Goal: Task Accomplishment & Management: Use online tool/utility

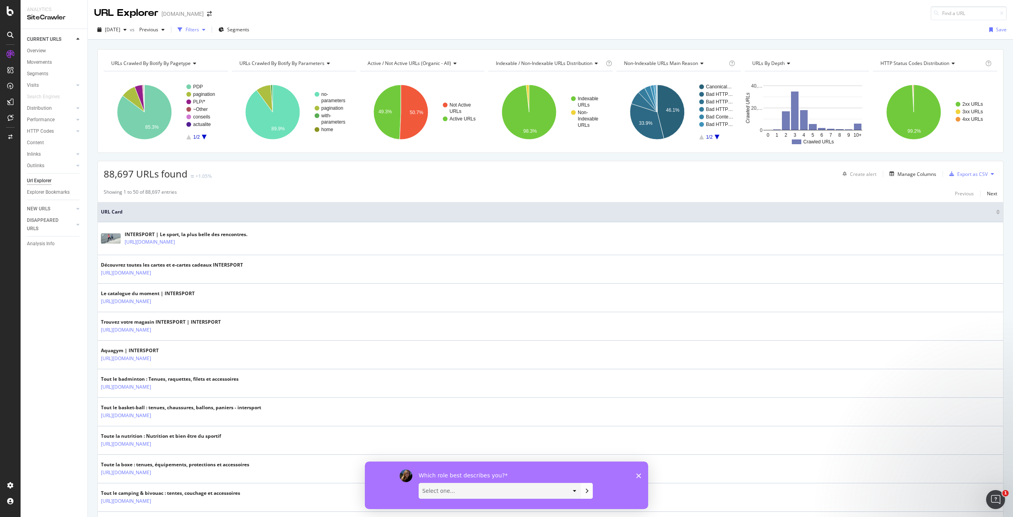
click at [207, 25] on div "Filters" at bounding box center [192, 30] width 34 height 12
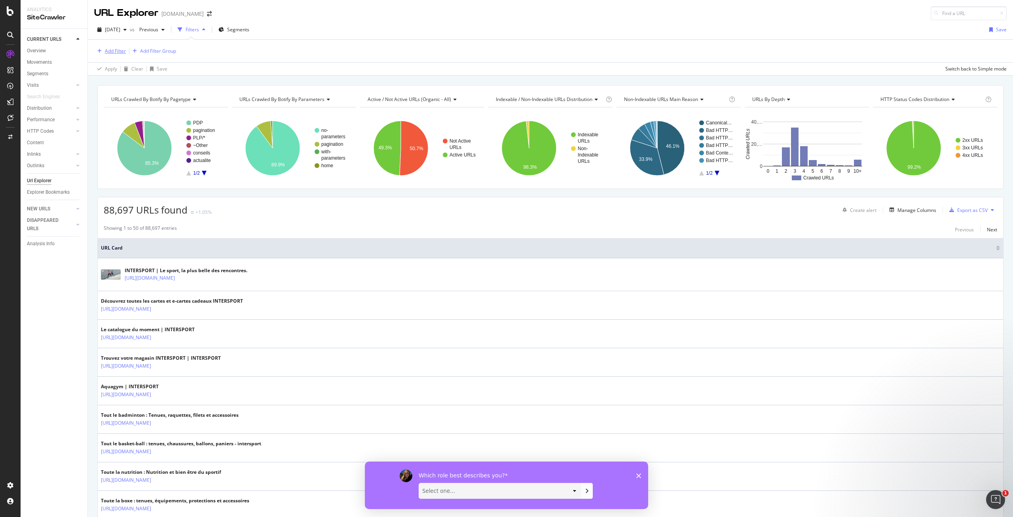
click at [118, 48] on div "Add Filter" at bounding box center [115, 51] width 21 height 7
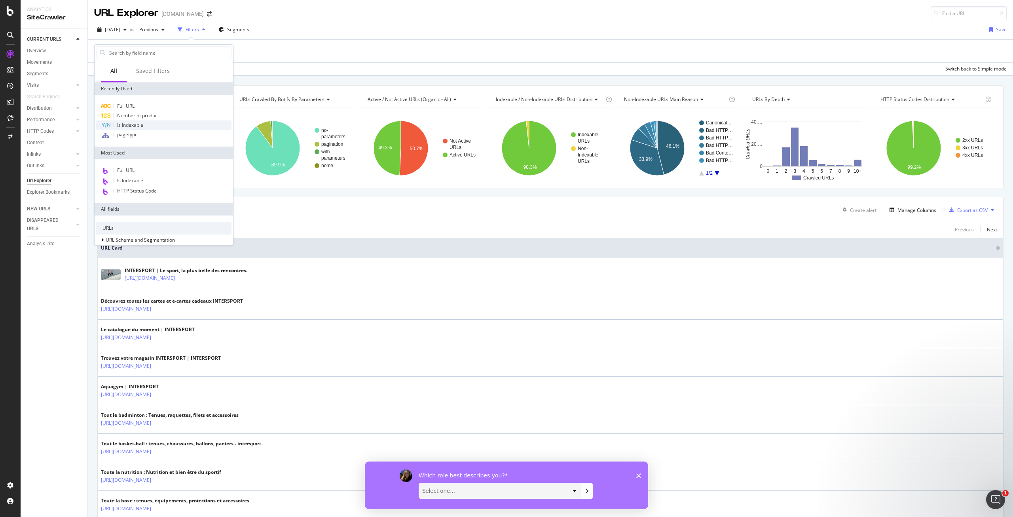
click at [137, 124] on span "Is Indexable" at bounding box center [130, 125] width 26 height 7
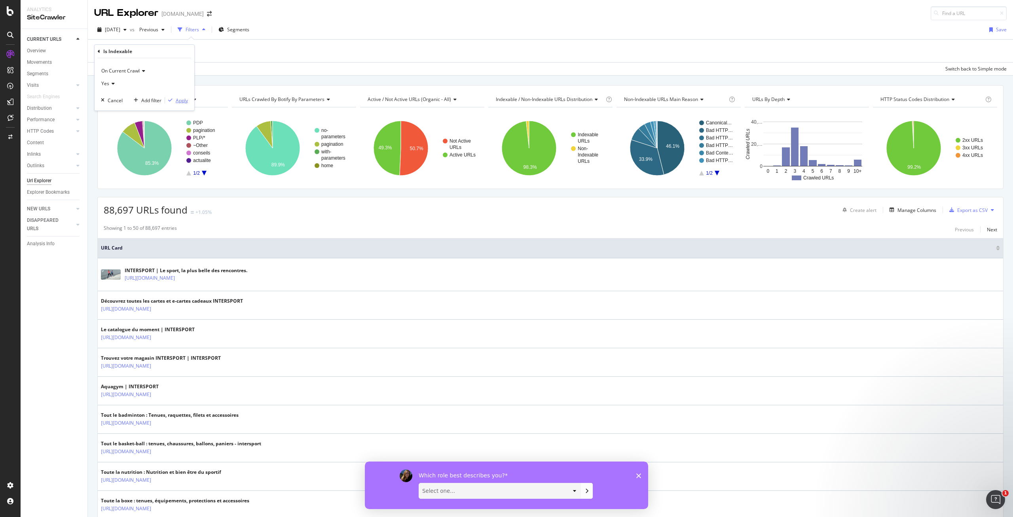
click at [174, 100] on div "button" at bounding box center [170, 100] width 11 height 5
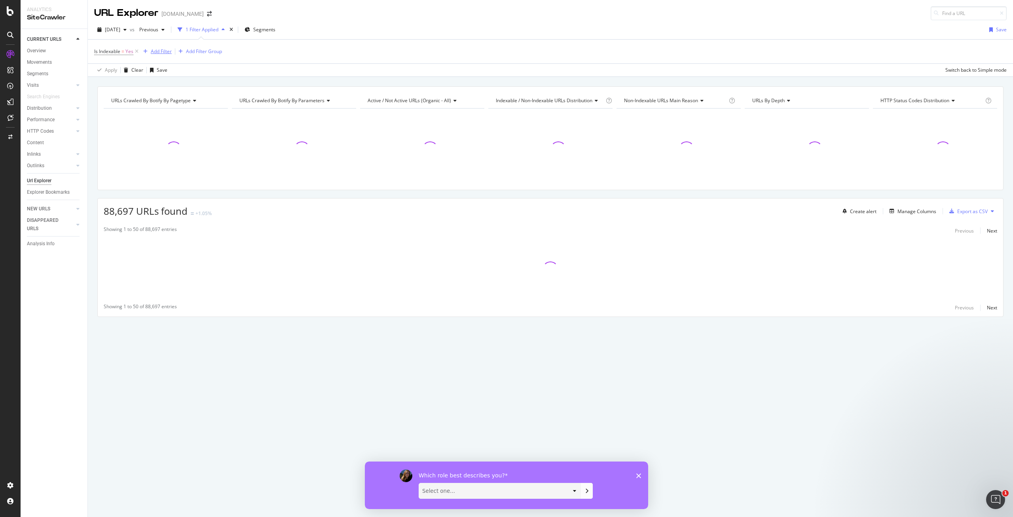
click at [160, 53] on div "Add Filter" at bounding box center [161, 51] width 21 height 7
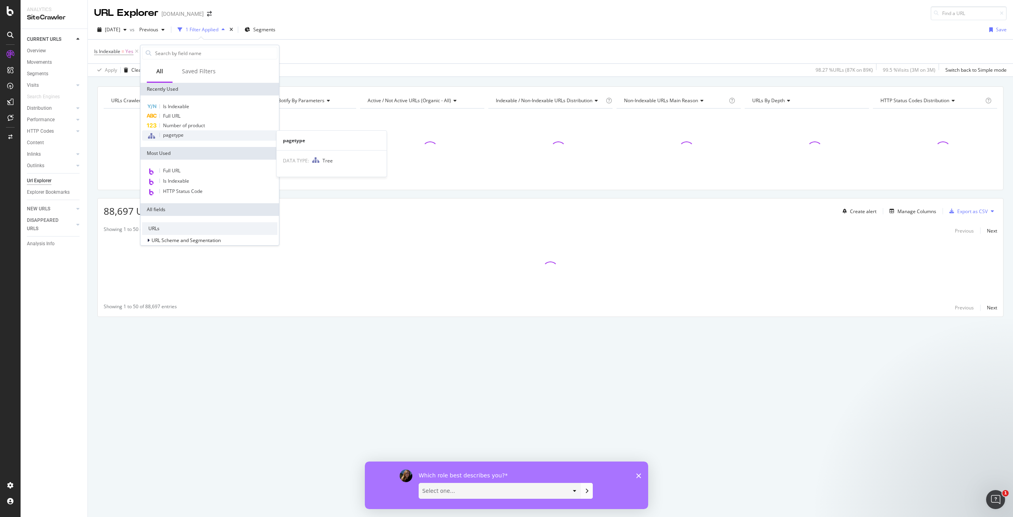
click at [187, 137] on div "pagetype" at bounding box center [209, 135] width 135 height 10
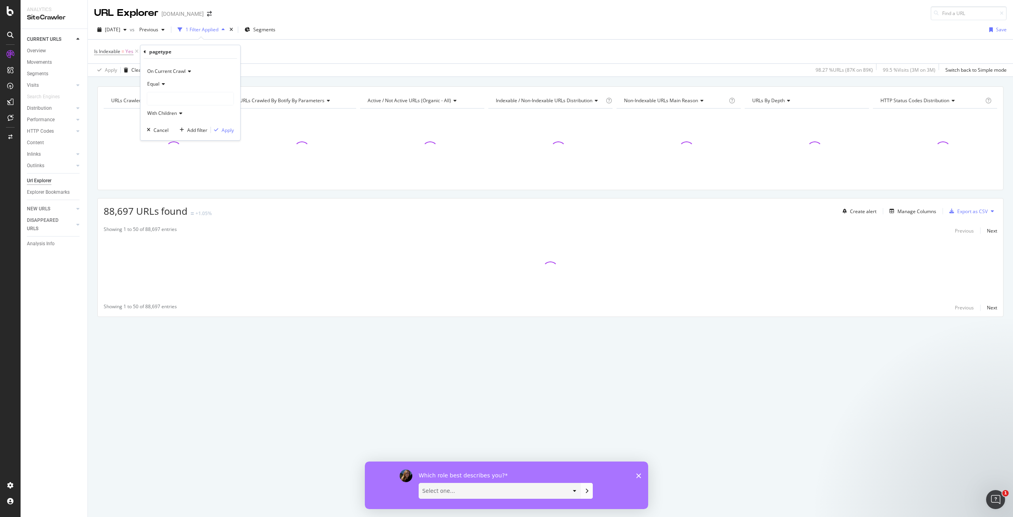
click at [165, 93] on div at bounding box center [190, 98] width 86 height 13
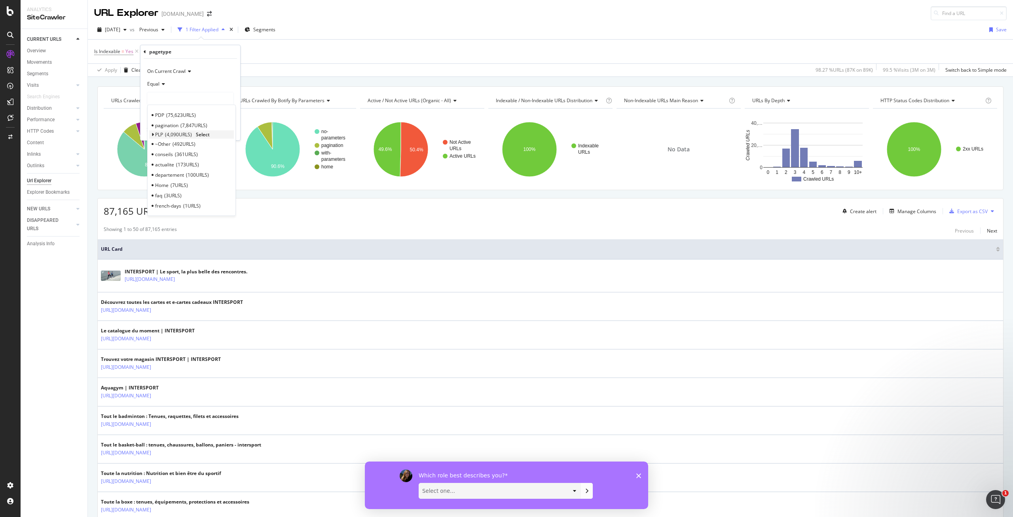
click at [152, 133] on icon at bounding box center [152, 134] width 3 height 5
click at [166, 133] on span "4,090 URLS" at bounding box center [178, 134] width 27 height 7
click at [198, 134] on span "Select" at bounding box center [203, 134] width 14 height 7
click at [222, 131] on div "Apply" at bounding box center [228, 130] width 12 height 7
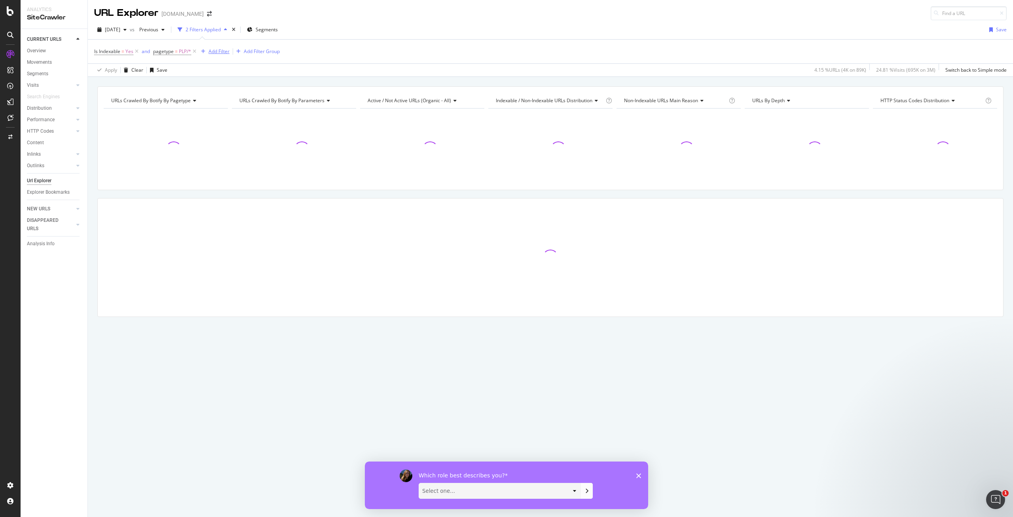
click at [207, 51] on div "button" at bounding box center [203, 51] width 11 height 5
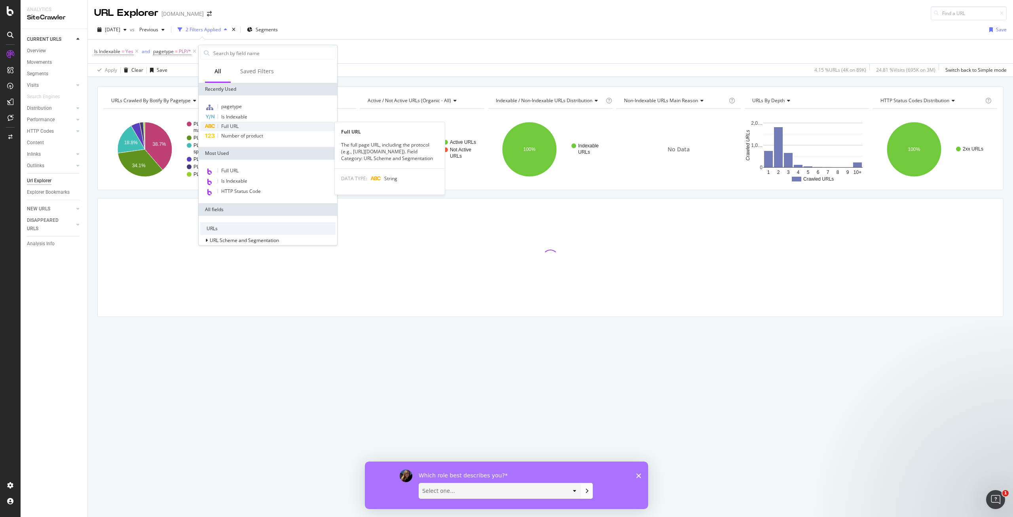
click at [224, 127] on span "Full URL" at bounding box center [229, 126] width 17 height 7
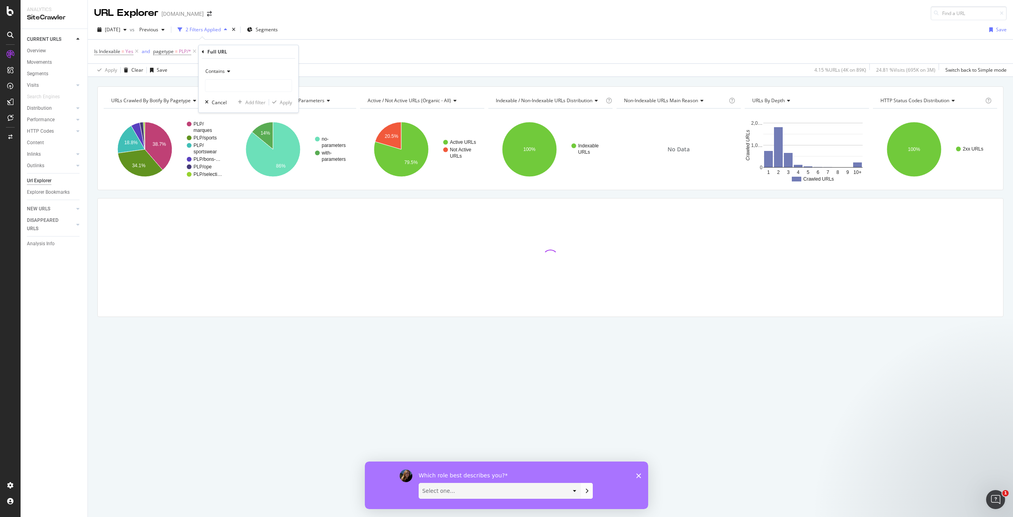
click at [233, 67] on div "Contains" at bounding box center [248, 71] width 87 height 13
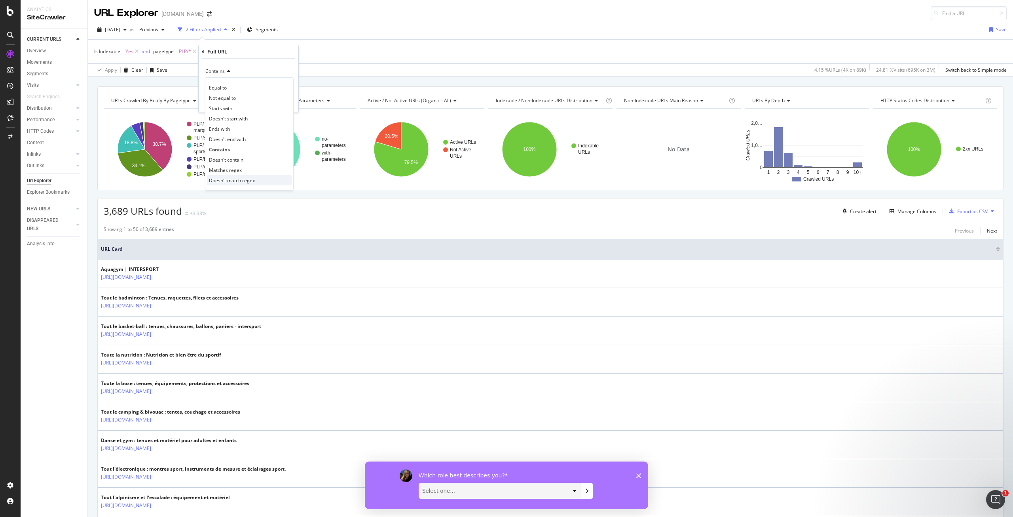
click at [239, 177] on span "Doesn't match regex" at bounding box center [232, 180] width 46 height 7
click at [229, 87] on input "text" at bounding box center [248, 85] width 86 height 13
type input ".*.fr/(ope|bons-plans|selection).*"
click at [283, 101] on div "Apply" at bounding box center [286, 102] width 12 height 7
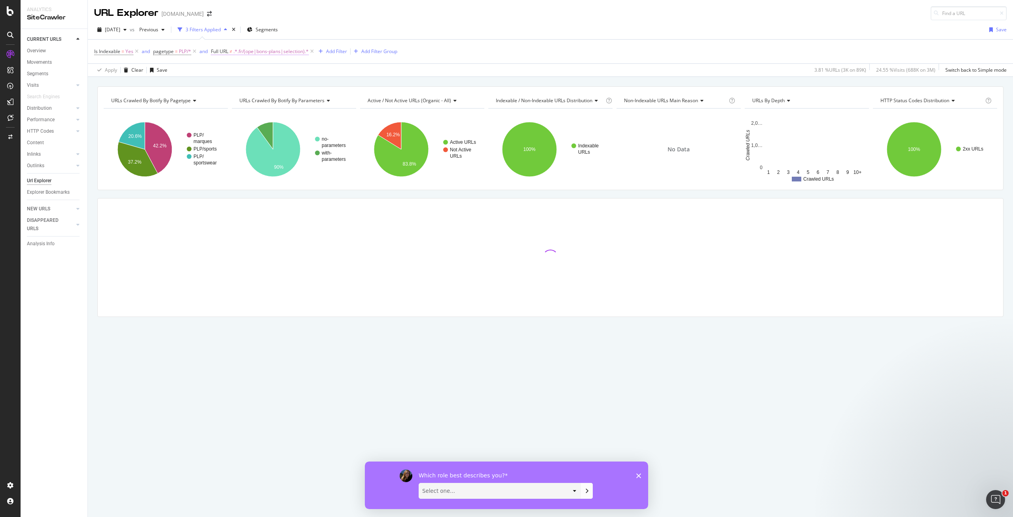
click at [253, 52] on span ".*.fr/(ope|bons-plans|selection).*" at bounding box center [271, 51] width 75 height 11
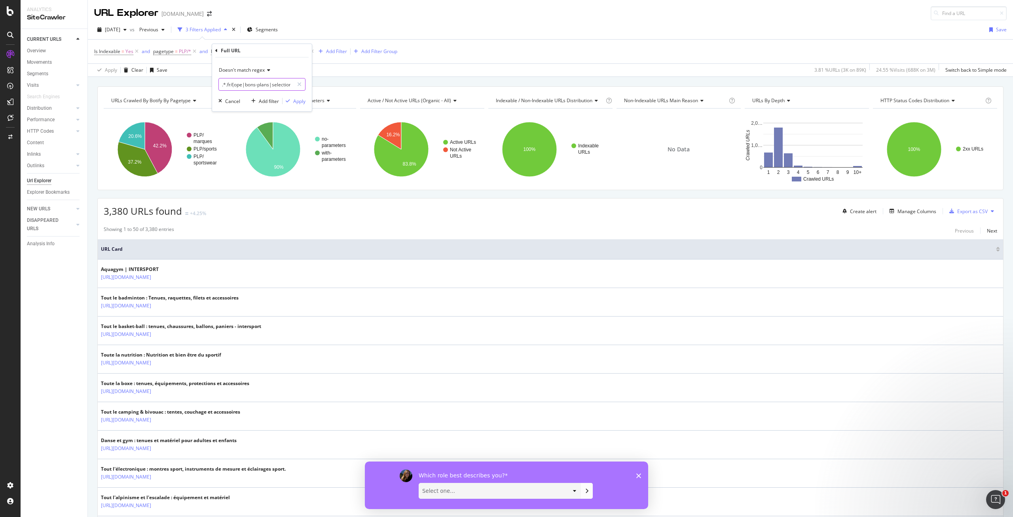
click at [277, 87] on input ".*.fr/(ope|bons-plans|selection).*" at bounding box center [256, 84] width 75 height 13
click at [283, 85] on input ".*.fr/(ope|bons-plans|selection).*" at bounding box center [256, 84] width 75 height 13
click at [321, 76] on div "Apply Clear Save 3.81 % URLs ( 3K on 89K ) 24.55 % Visits ( 688K on 3M ) Switch…" at bounding box center [551, 69] width 926 height 13
click at [336, 51] on div "Add Filter" at bounding box center [336, 51] width 21 height 7
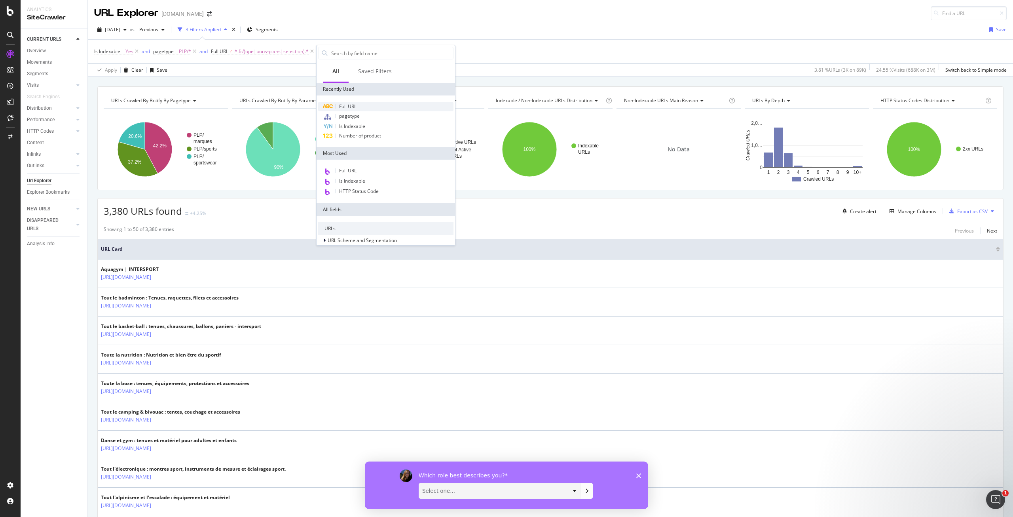
click at [344, 108] on span "Full URL" at bounding box center [347, 106] width 17 height 7
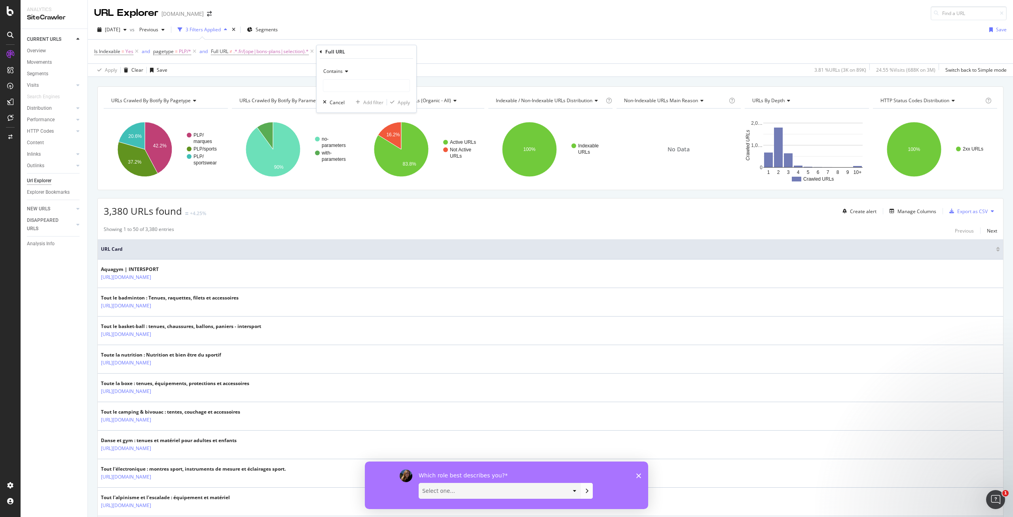
click at [340, 72] on span "Contains" at bounding box center [332, 71] width 19 height 7
click at [349, 162] on span "Doesn't contain" at bounding box center [344, 159] width 34 height 7
click at [360, 88] on input "text" at bounding box center [366, 85] width 86 height 13
type input "~~"
click at [403, 106] on div "Apply" at bounding box center [398, 102] width 23 height 7
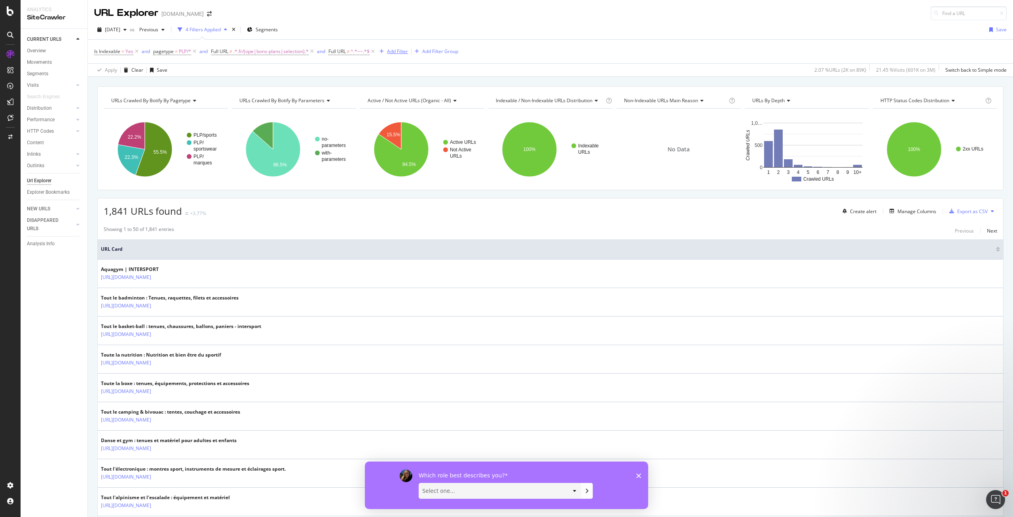
click at [407, 50] on div "Add Filter" at bounding box center [397, 51] width 21 height 7
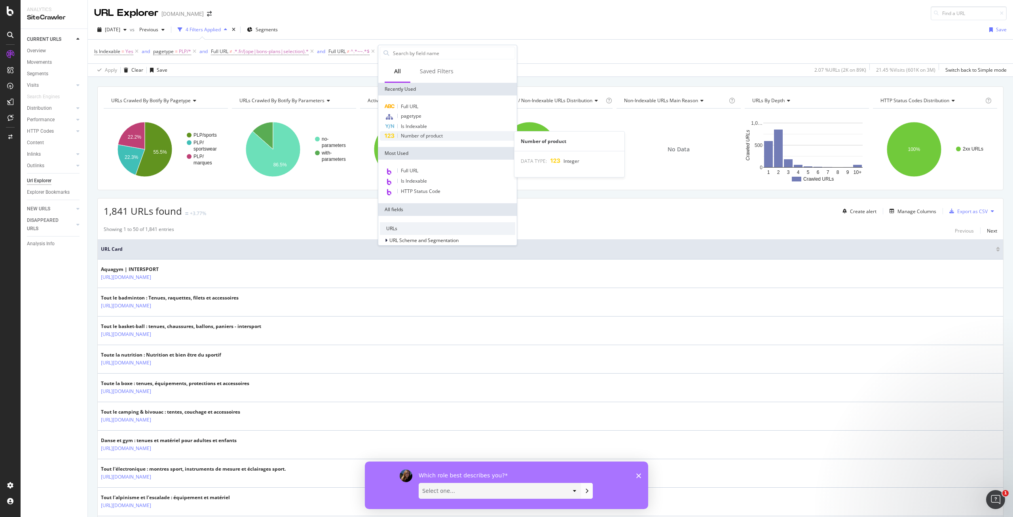
click at [415, 132] on div "Number of product" at bounding box center [447, 136] width 135 height 10
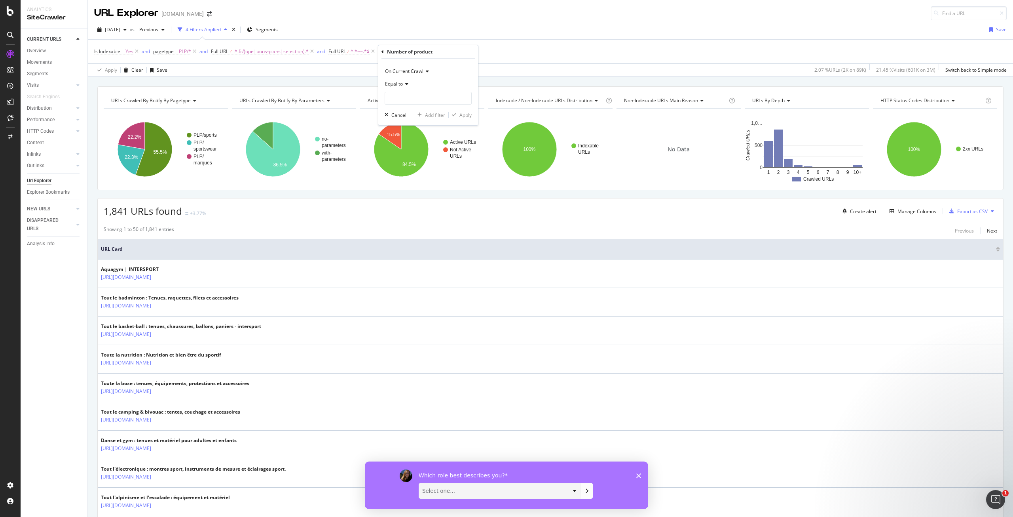
click at [407, 83] on icon at bounding box center [406, 84] width 6 height 5
click at [416, 144] on span "Greater than" at bounding box center [403, 141] width 29 height 7
click at [414, 100] on input "number" at bounding box center [428, 98] width 87 height 13
type input "0"
click at [461, 115] on div "Apply" at bounding box center [466, 115] width 12 height 7
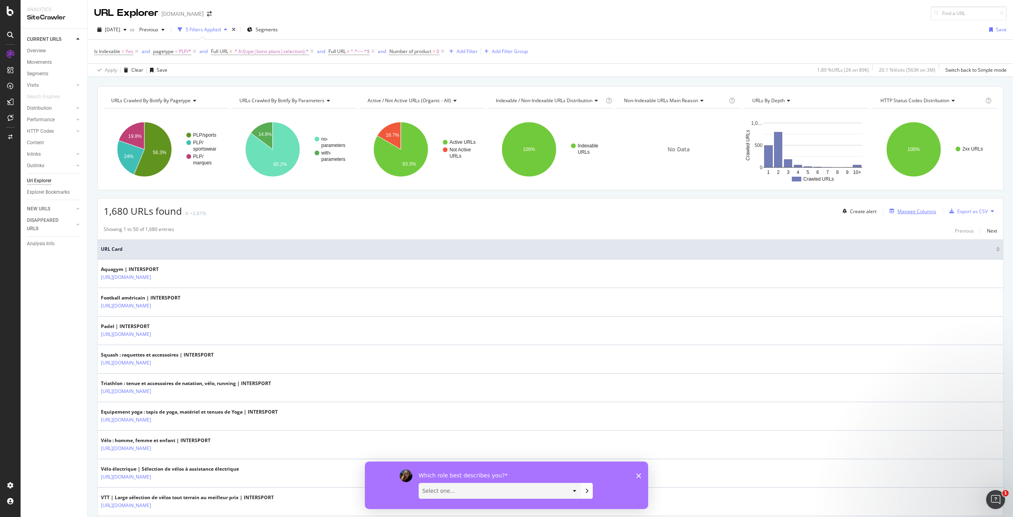
click at [909, 210] on div "Manage Columns" at bounding box center [917, 211] width 39 height 7
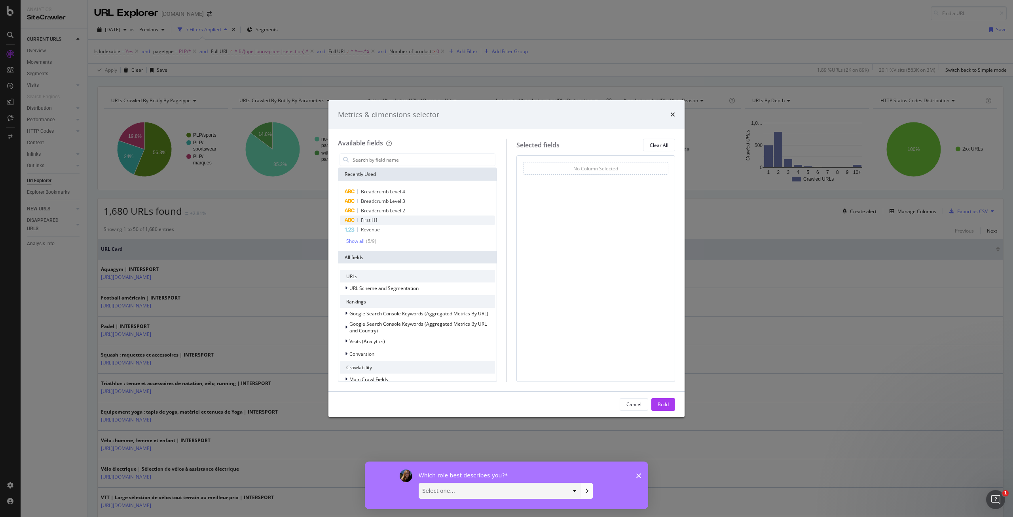
click at [414, 223] on div "First H1" at bounding box center [417, 220] width 155 height 10
click at [403, 210] on span "Breadcrumb Level 2" at bounding box center [383, 210] width 44 height 7
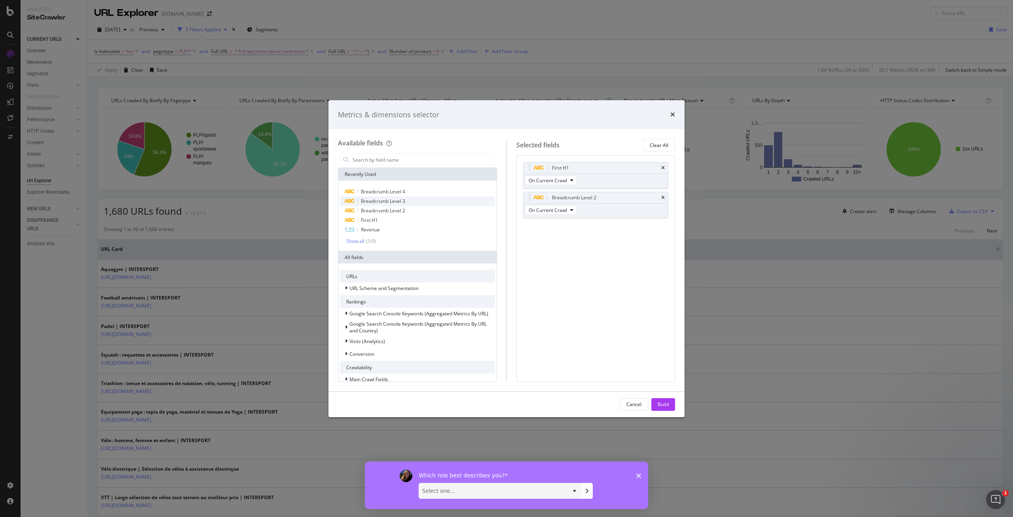
click at [399, 200] on span "Breadcrumb Level 3" at bounding box center [383, 201] width 44 height 7
click at [397, 190] on span "Breadcrumb Level 4" at bounding box center [383, 191] width 44 height 7
click at [668, 404] on div "Build" at bounding box center [663, 404] width 11 height 7
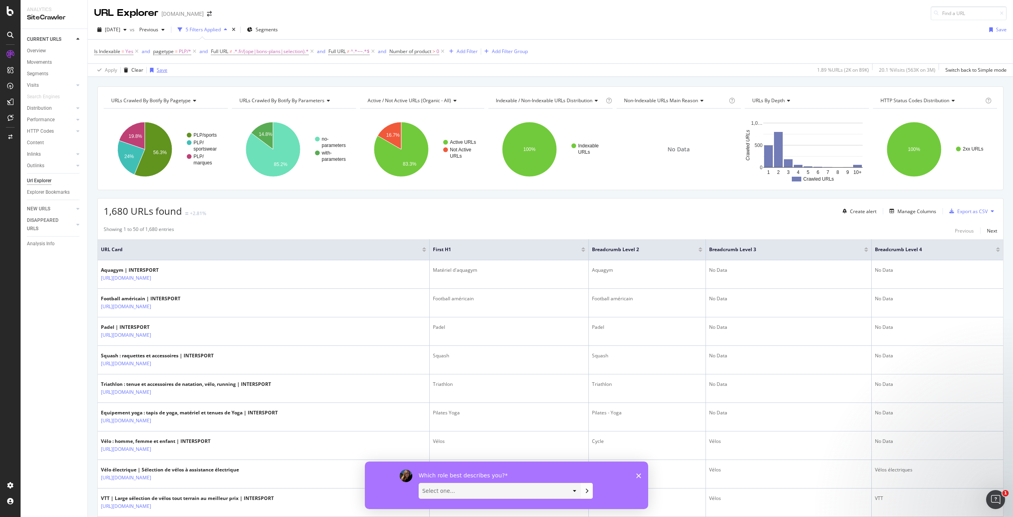
click at [159, 70] on div "Save" at bounding box center [162, 70] width 11 height 7
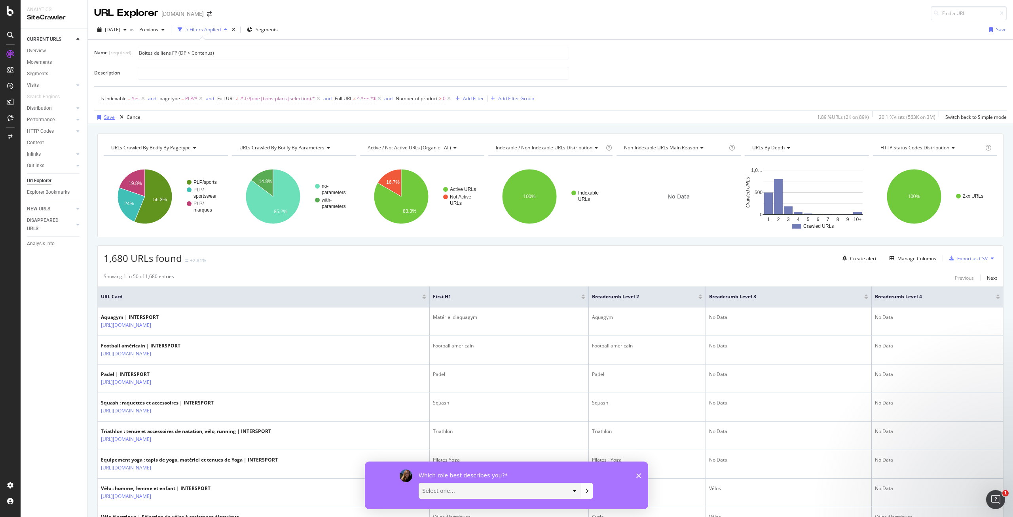
type input "Boîtes de liens FP (DP > Contenus)"
click at [112, 118] on div "Save" at bounding box center [109, 117] width 11 height 7
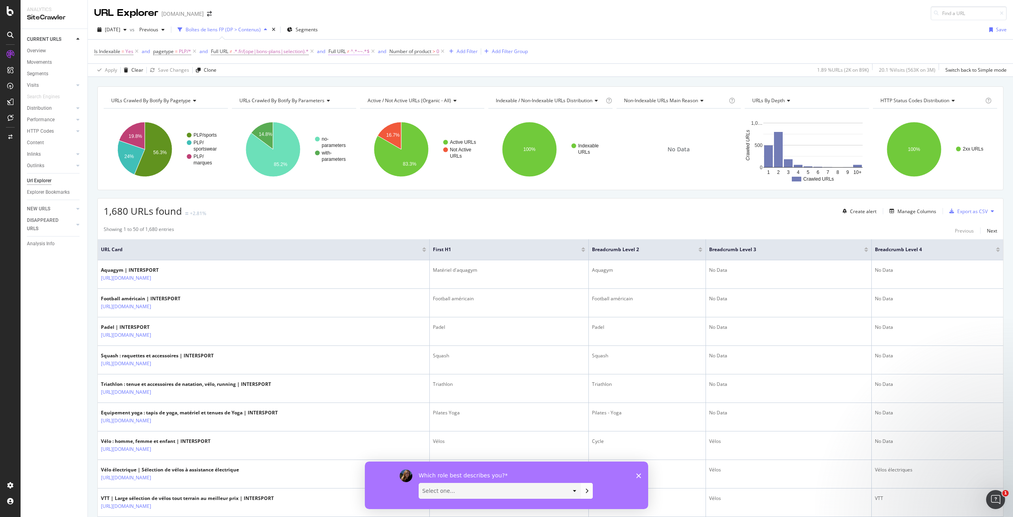
click at [359, 49] on span "^.*~~.*$" at bounding box center [360, 51] width 19 height 11
click at [480, 68] on div "Apply Clear Save Changes Clone 1.89 % URLs ( 2K on 89K ) 20.1 % Visits ( 563K o…" at bounding box center [551, 69] width 926 height 13
click at [468, 51] on div "Add Filter" at bounding box center [467, 51] width 21 height 7
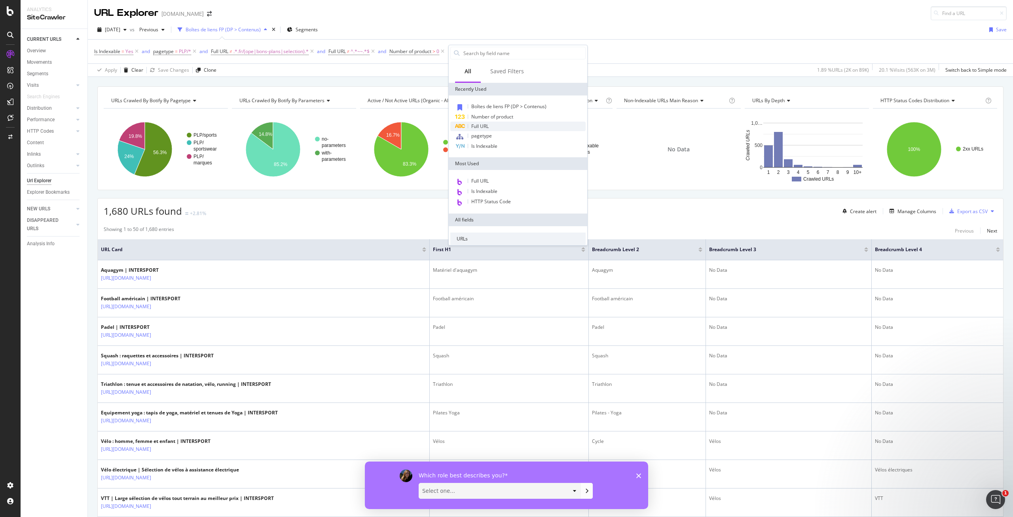
click at [485, 130] on div "Full URL" at bounding box center [518, 127] width 135 height 10
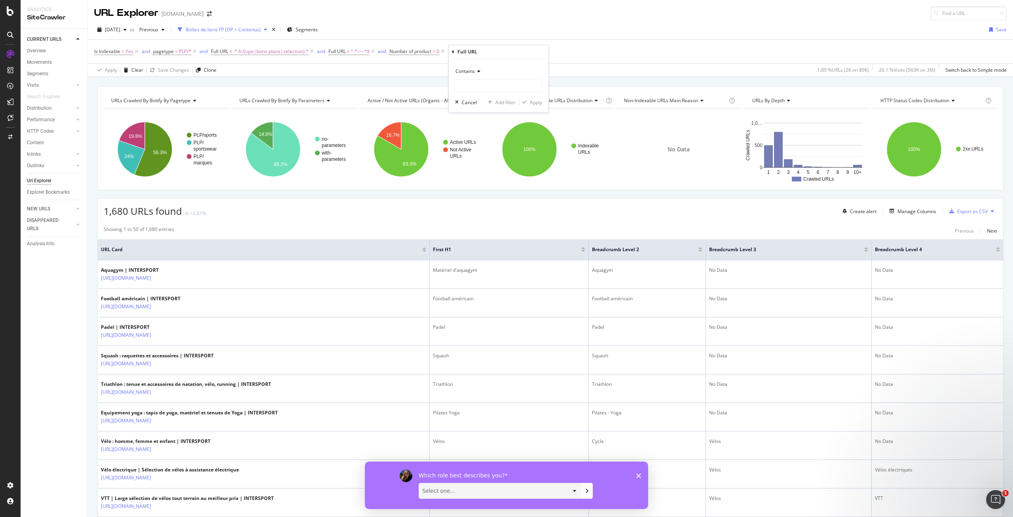
click at [478, 72] on icon at bounding box center [478, 71] width 6 height 5
click at [480, 160] on span "Doesn't contain" at bounding box center [476, 159] width 34 height 7
click at [485, 84] on input "text" at bounding box center [499, 85] width 86 height 13
type input "="
click at [538, 103] on div "Apply" at bounding box center [536, 102] width 12 height 7
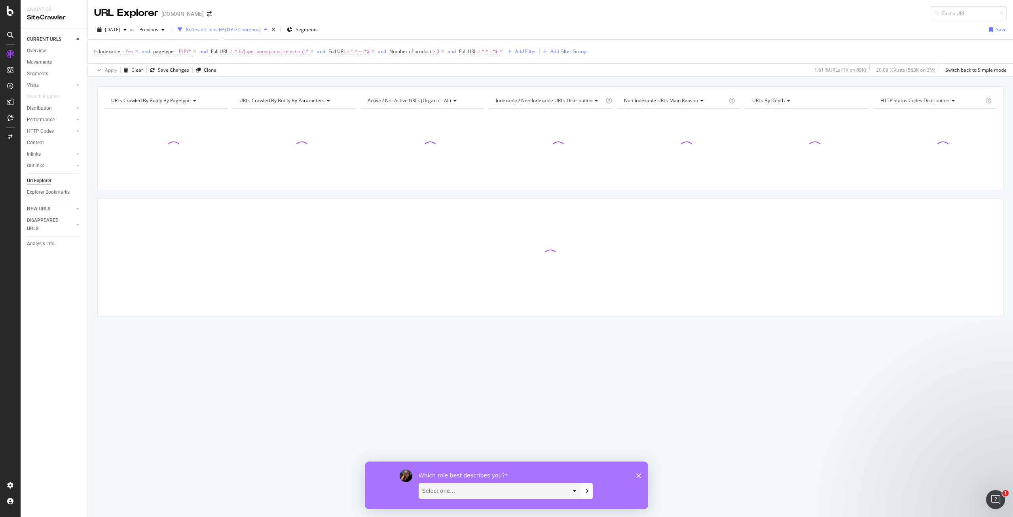
click at [261, 27] on div "Boîtes de liens FP (DP > Contenus)" at bounding box center [223, 29] width 75 height 7
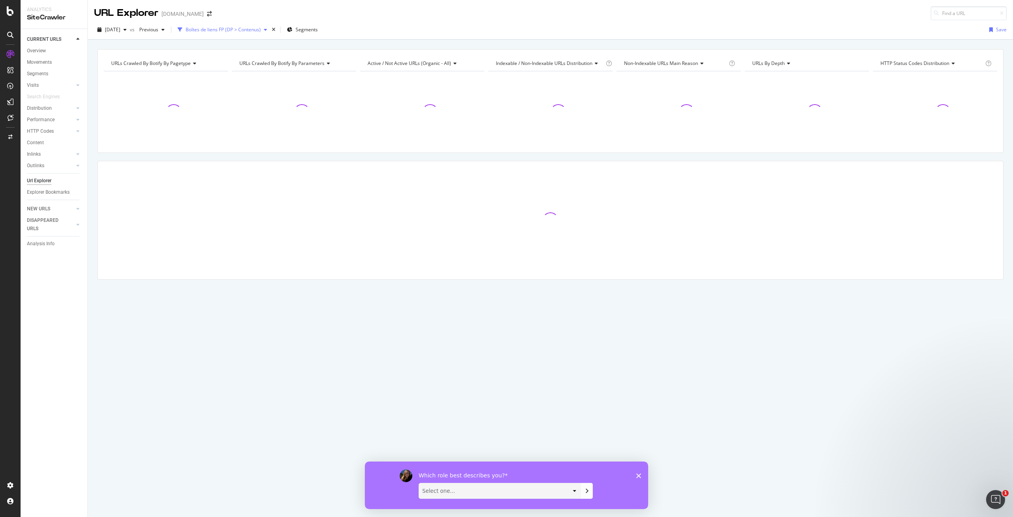
click at [261, 27] on div "Boîtes de liens FP (DP > Contenus)" at bounding box center [223, 29] width 75 height 7
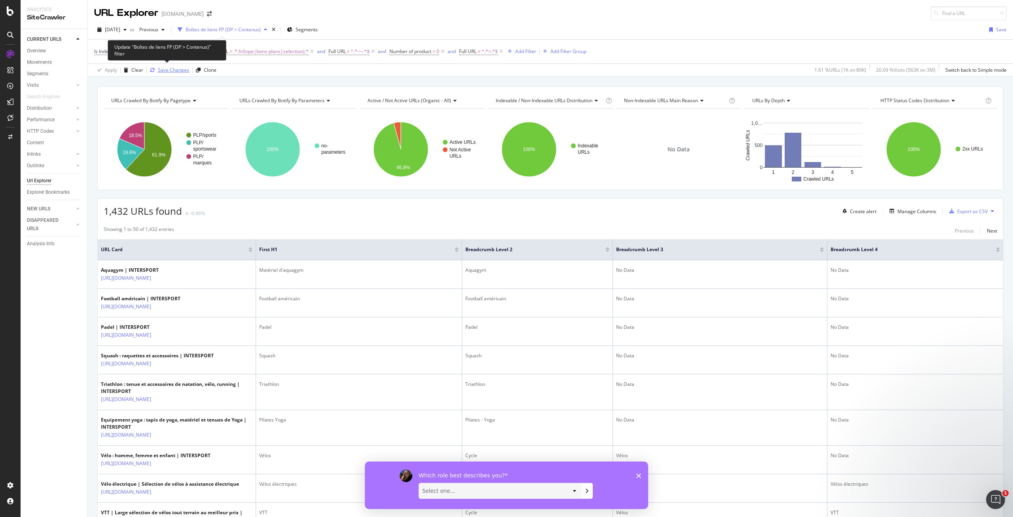
click at [183, 69] on div "Save Changes" at bounding box center [173, 70] width 31 height 7
click at [529, 49] on div "Add Filter" at bounding box center [525, 51] width 21 height 7
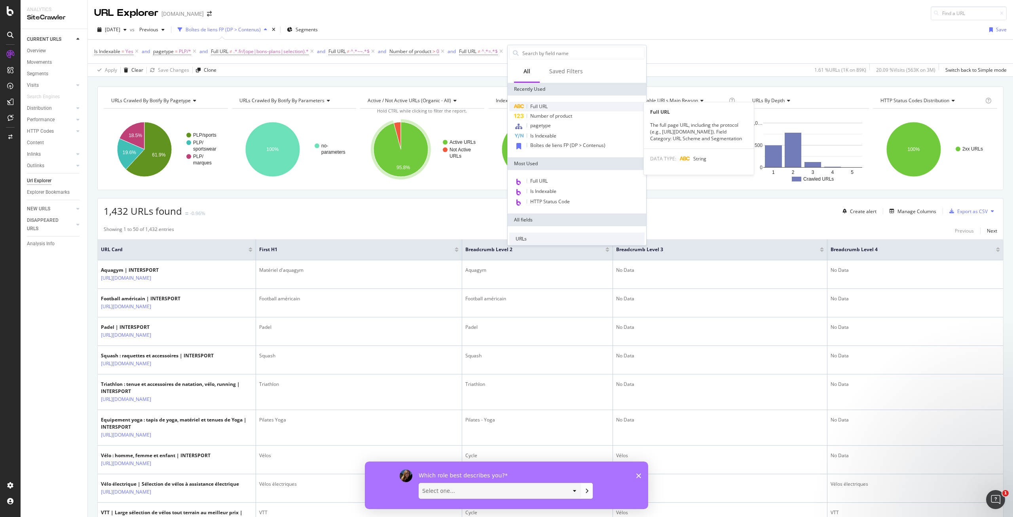
click at [542, 108] on span "Full URL" at bounding box center [538, 106] width 17 height 7
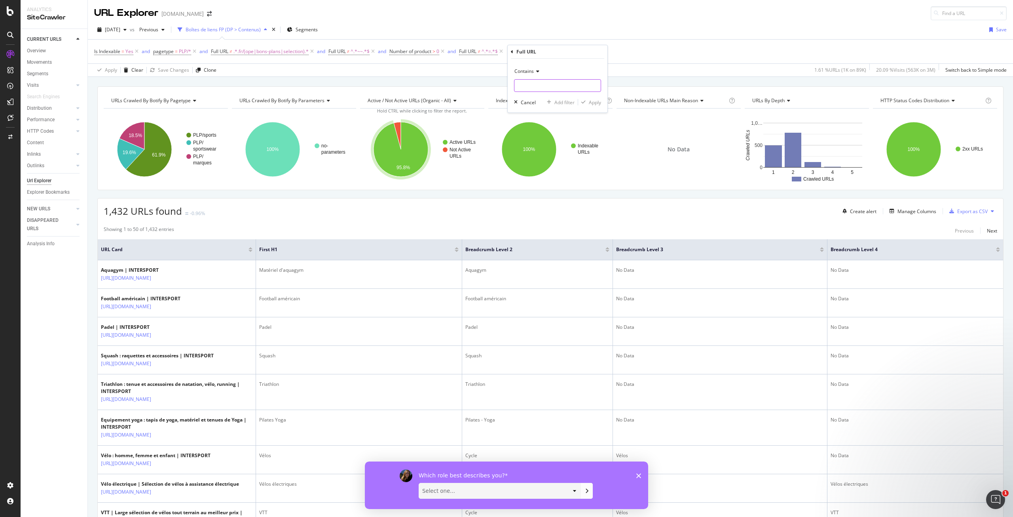
click at [535, 87] on input "text" at bounding box center [558, 85] width 86 height 13
type input "bidon"
click at [588, 100] on div "button" at bounding box center [583, 102] width 11 height 5
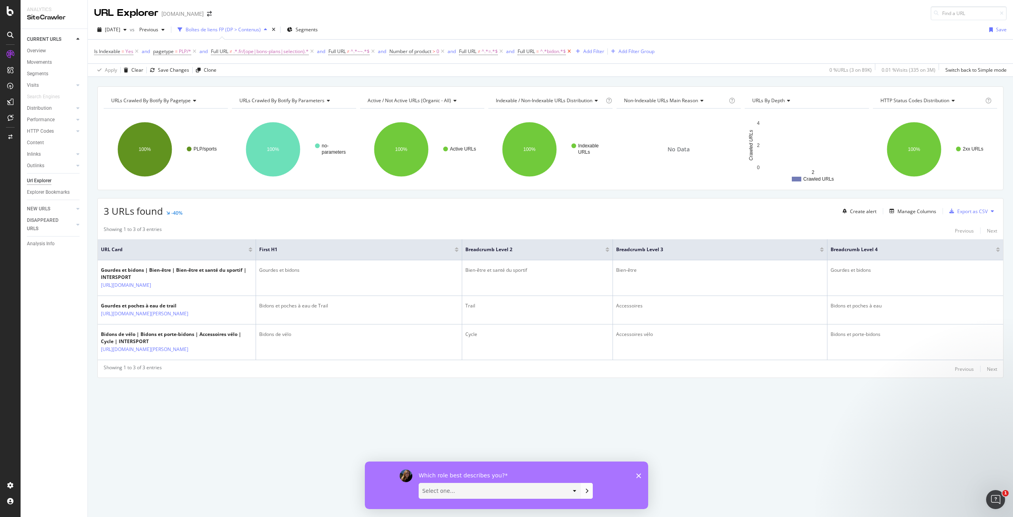
click at [573, 52] on icon at bounding box center [569, 52] width 7 height 8
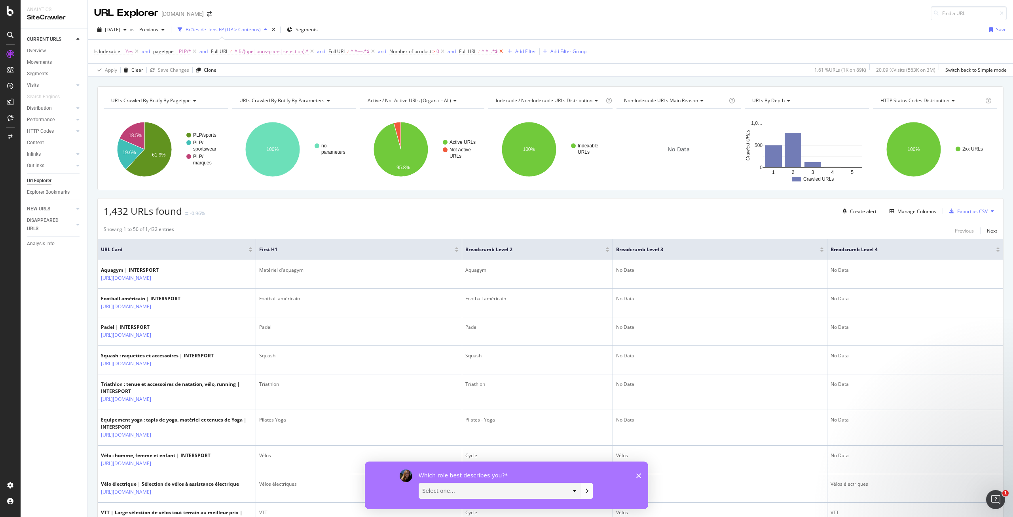
click at [505, 52] on icon at bounding box center [501, 52] width 7 height 8
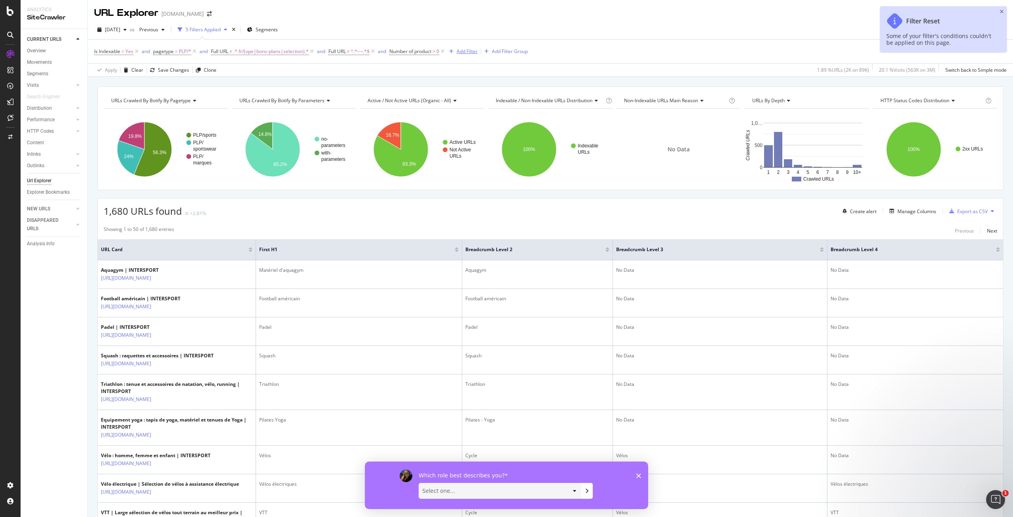
click at [477, 53] on div "Add Filter" at bounding box center [467, 51] width 21 height 7
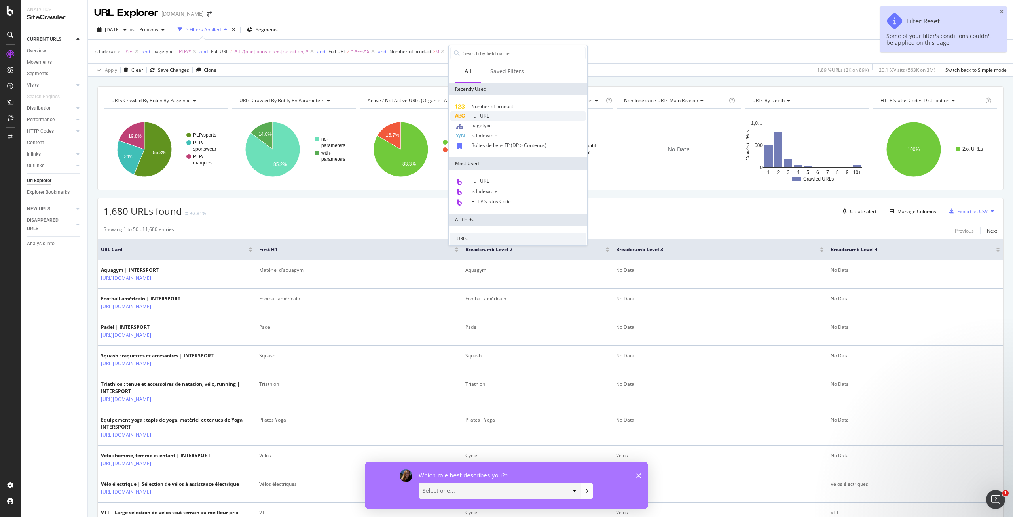
click at [489, 117] on span "Full URL" at bounding box center [480, 115] width 17 height 7
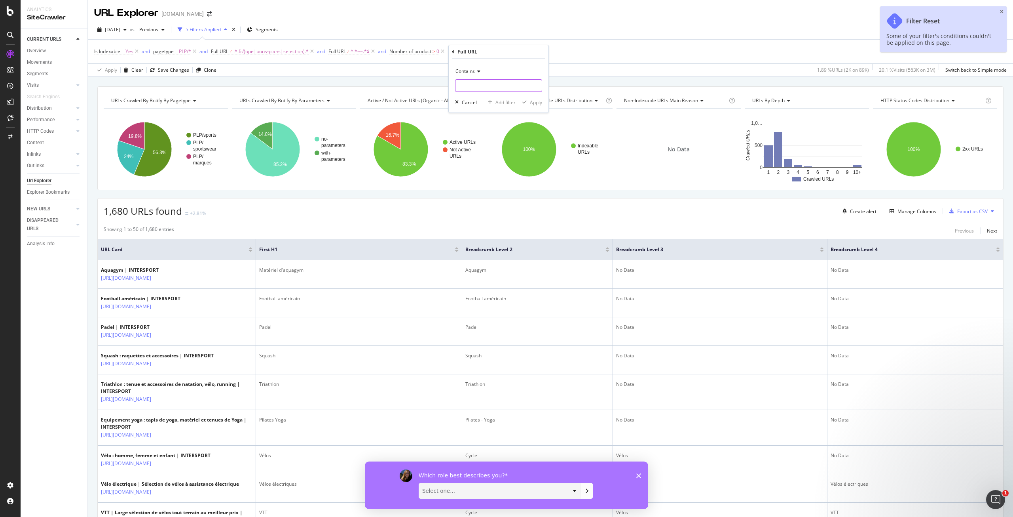
click at [489, 83] on input "text" at bounding box center [499, 85] width 86 height 13
type input "bidon"
click at [534, 103] on div "Apply" at bounding box center [536, 102] width 12 height 7
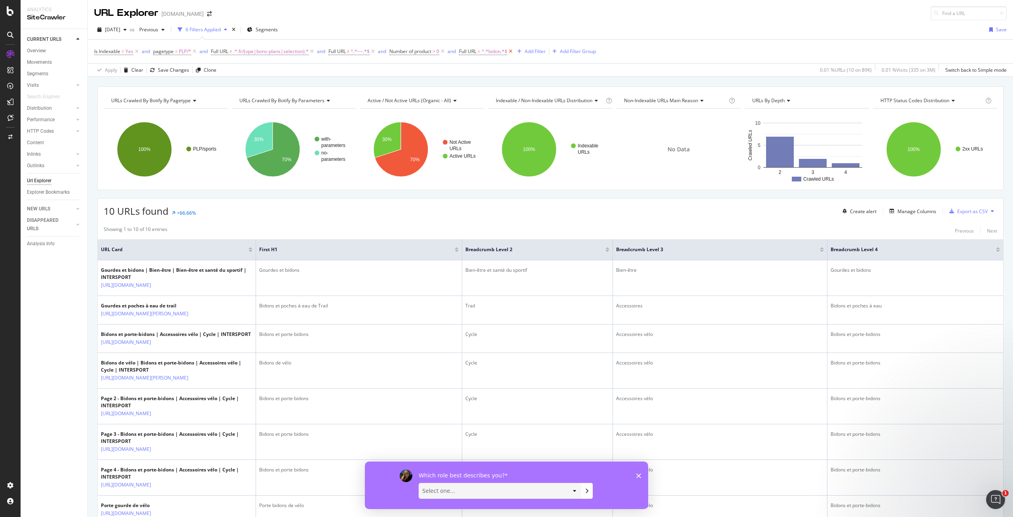
click at [514, 52] on icon at bounding box center [511, 52] width 7 height 8
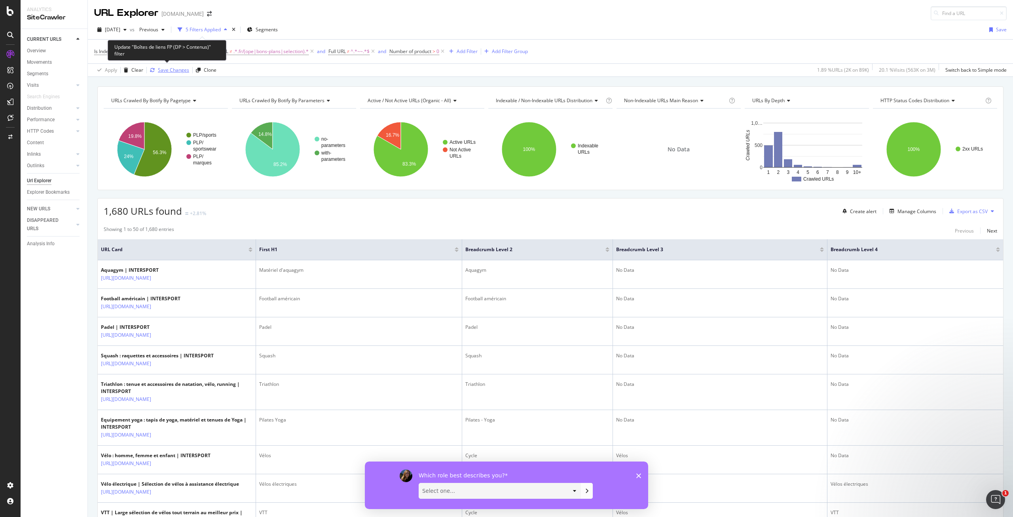
click at [169, 67] on div "Save Changes" at bounding box center [173, 70] width 31 height 7
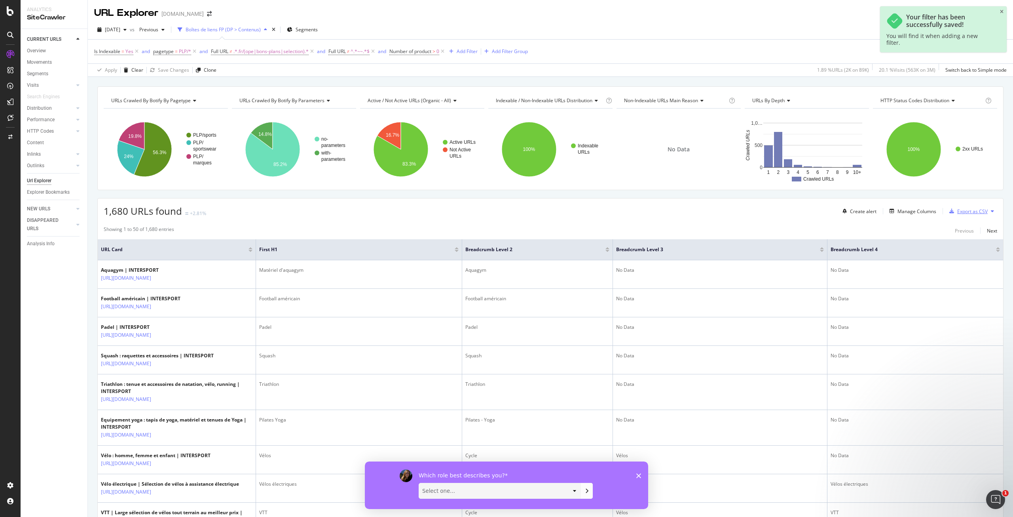
click at [976, 211] on div "Export as CSV" at bounding box center [973, 211] width 30 height 7
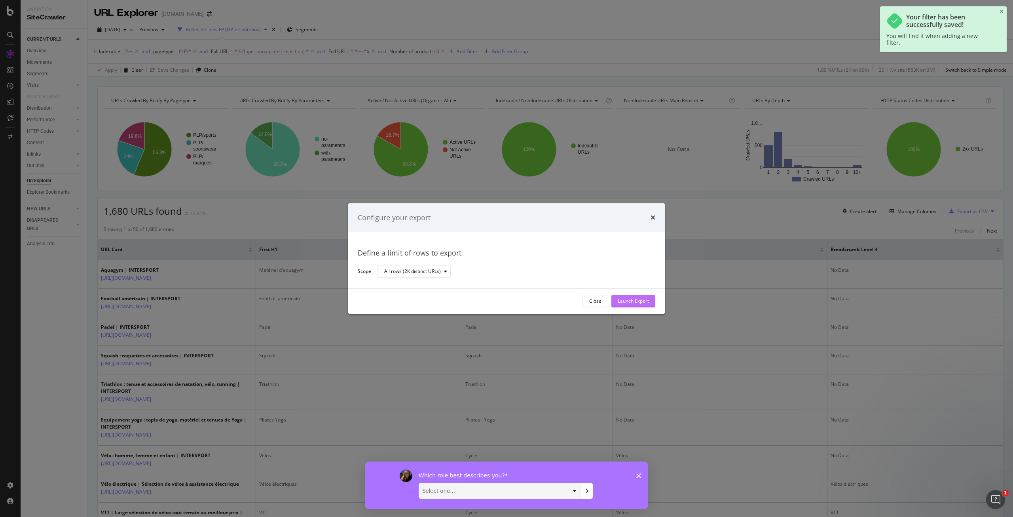
click at [626, 303] on div "Launch Export" at bounding box center [633, 301] width 31 height 7
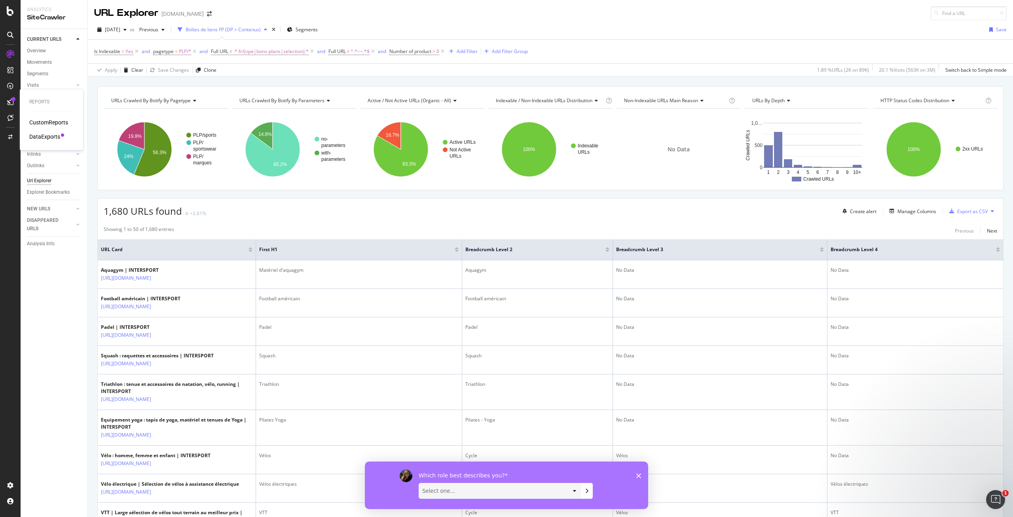
click at [40, 135] on div "DataExports" at bounding box center [44, 137] width 31 height 8
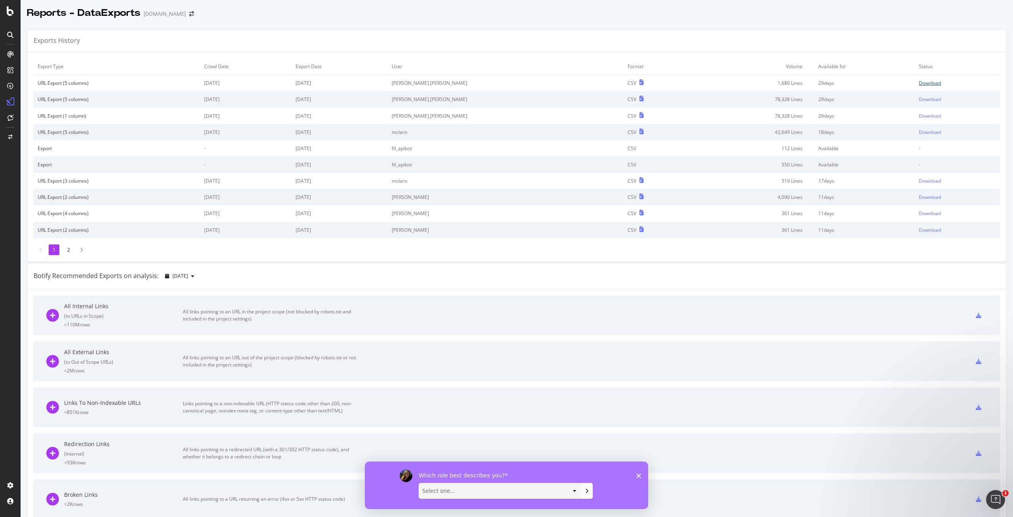
click at [919, 81] on div "Download" at bounding box center [930, 83] width 22 height 7
